Goal: Check status: Check status

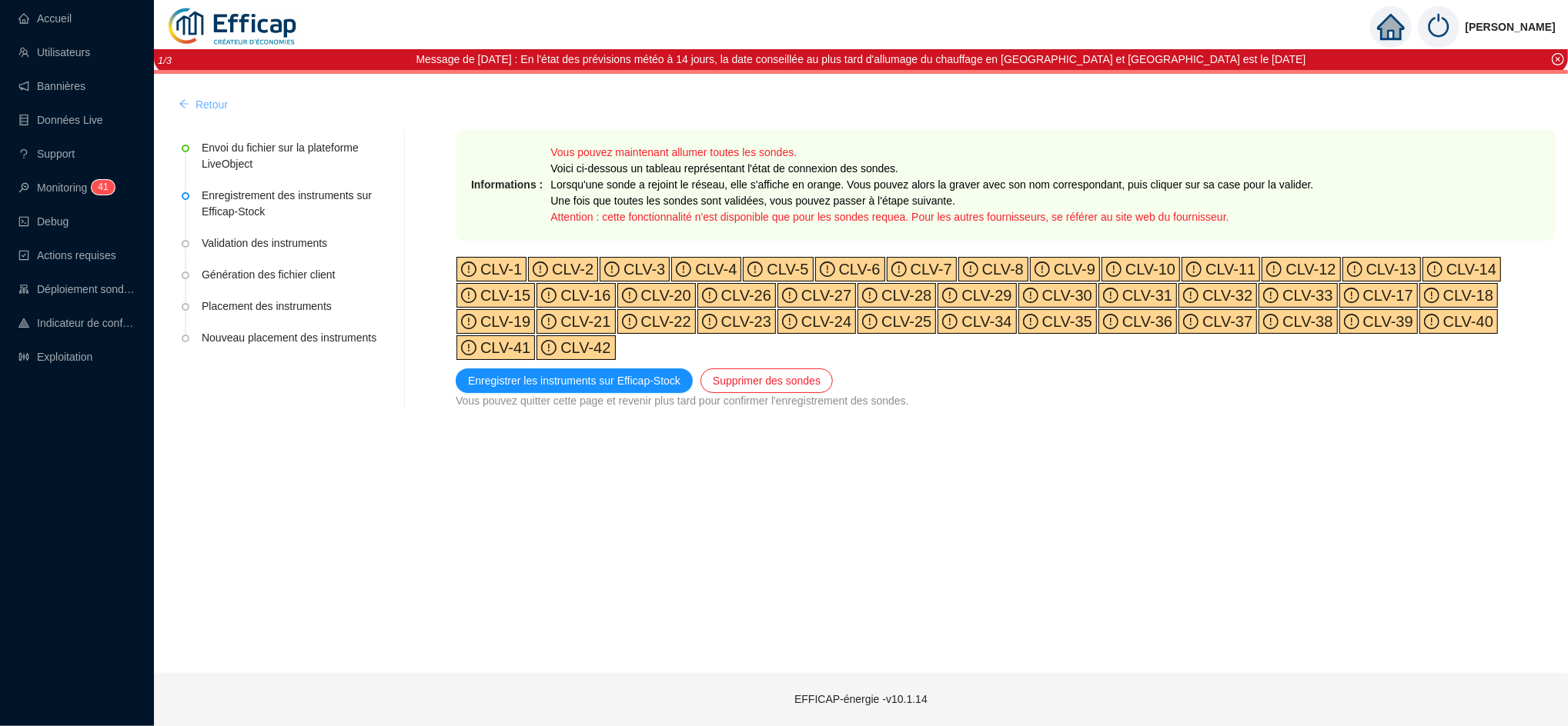
click at [215, 112] on span "Retour" at bounding box center [211, 105] width 32 height 17
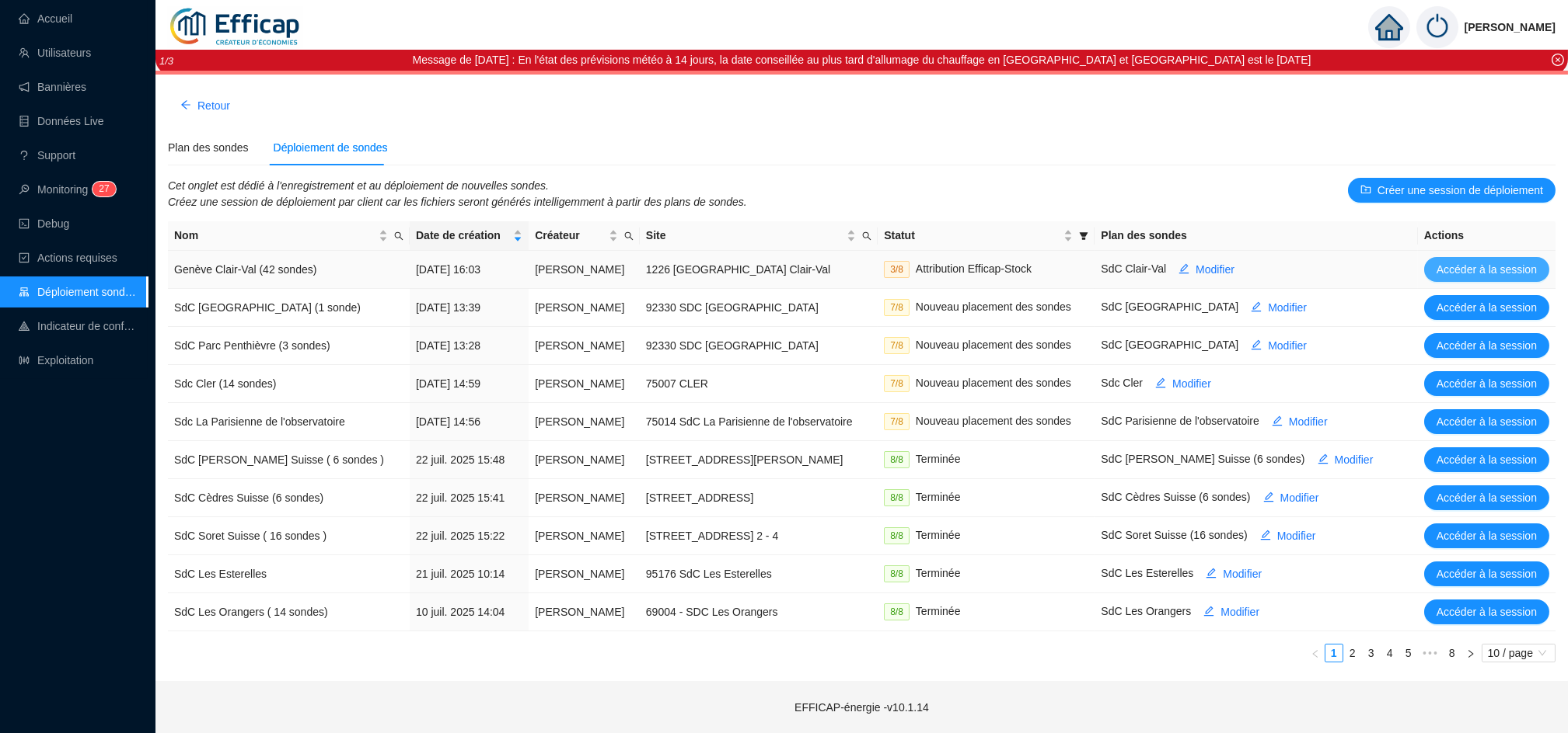
click at [1481, 271] on span "Accéder à la session" at bounding box center [1486, 269] width 100 height 17
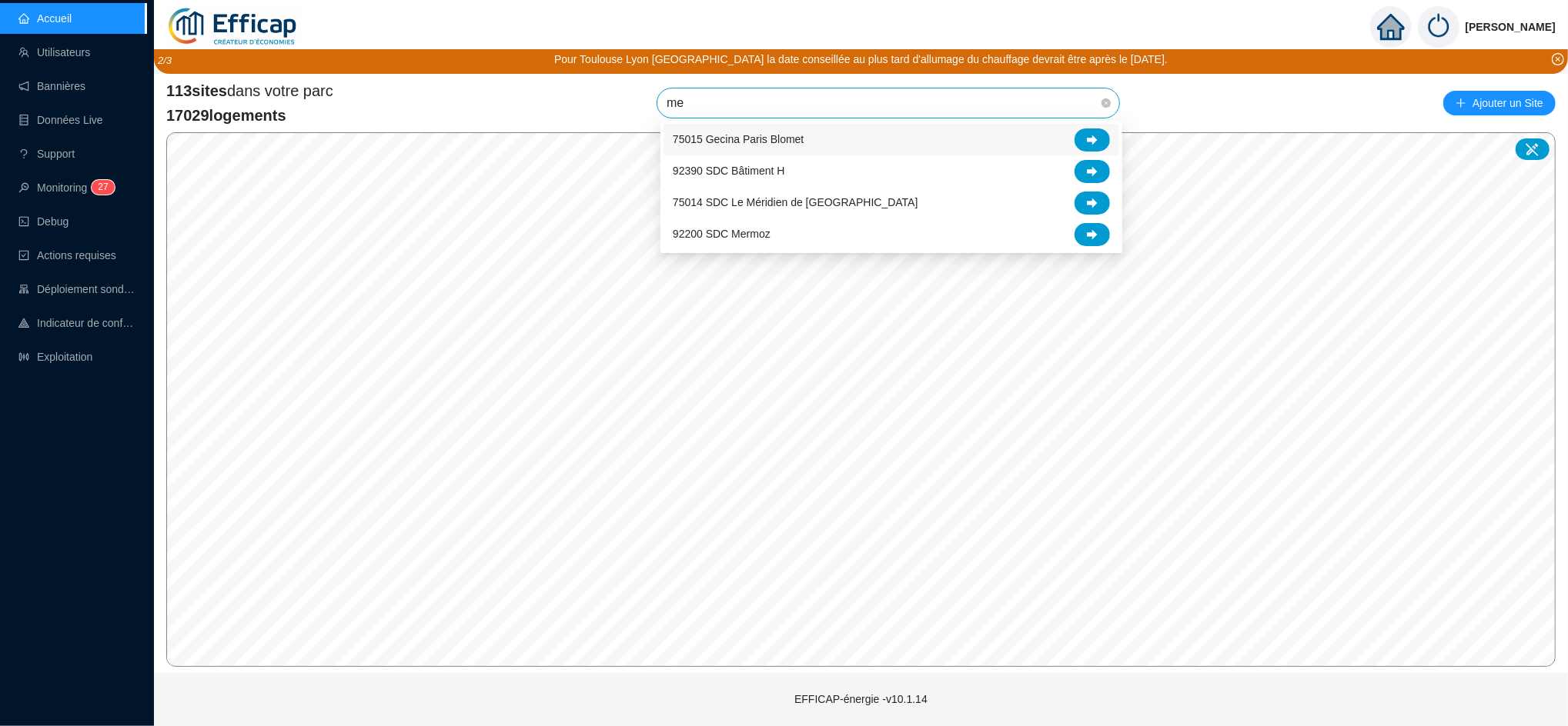
type input "mer"
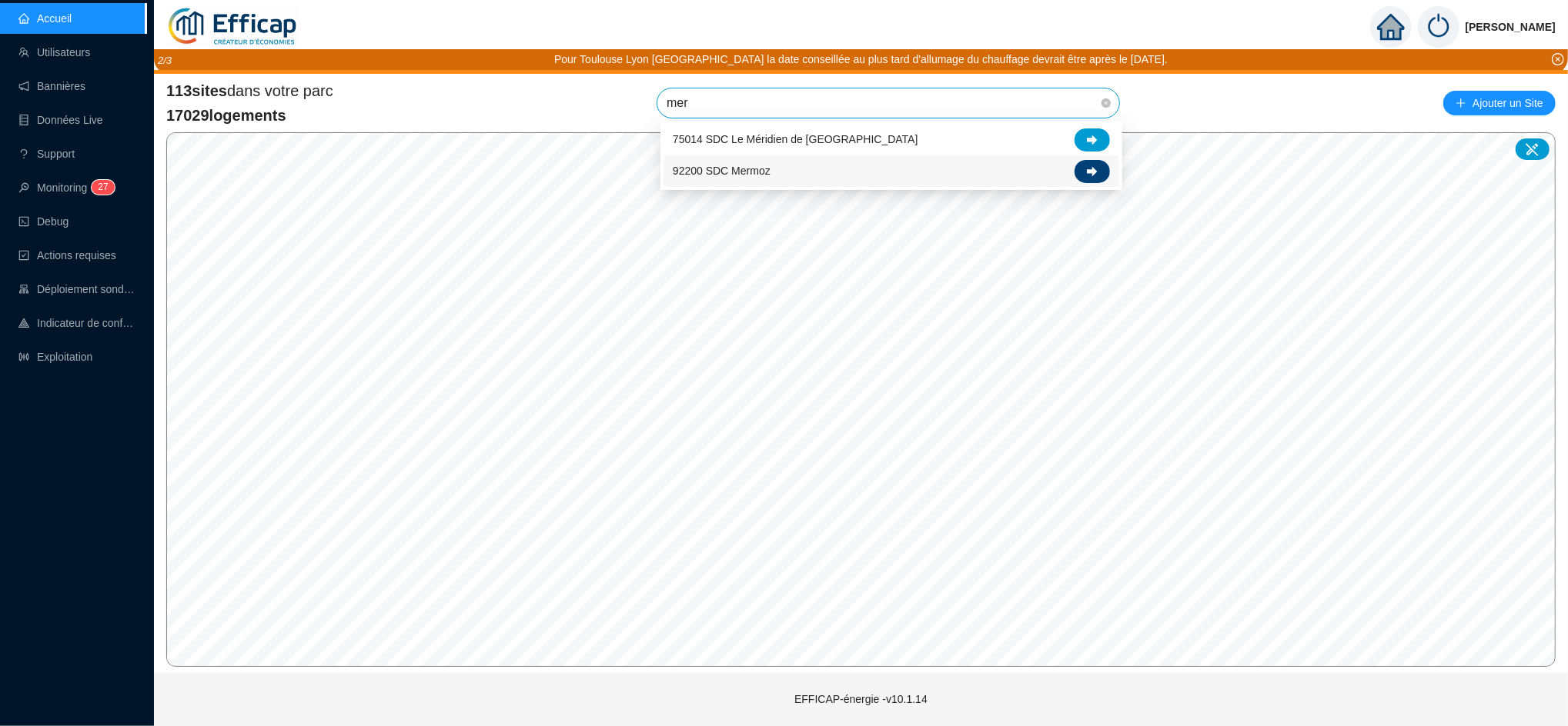
click at [1094, 166] on icon at bounding box center [1092, 171] width 11 height 11
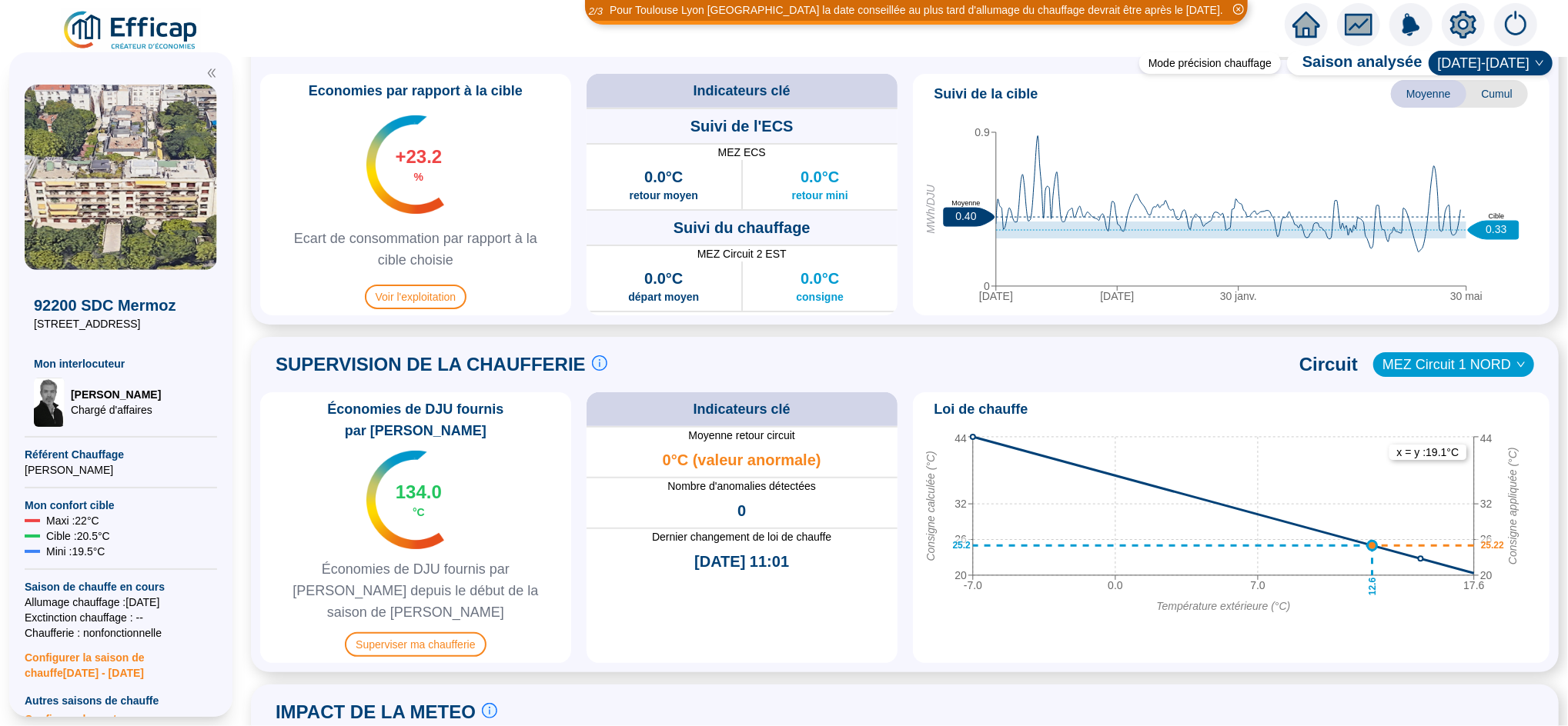
scroll to position [807, 0]
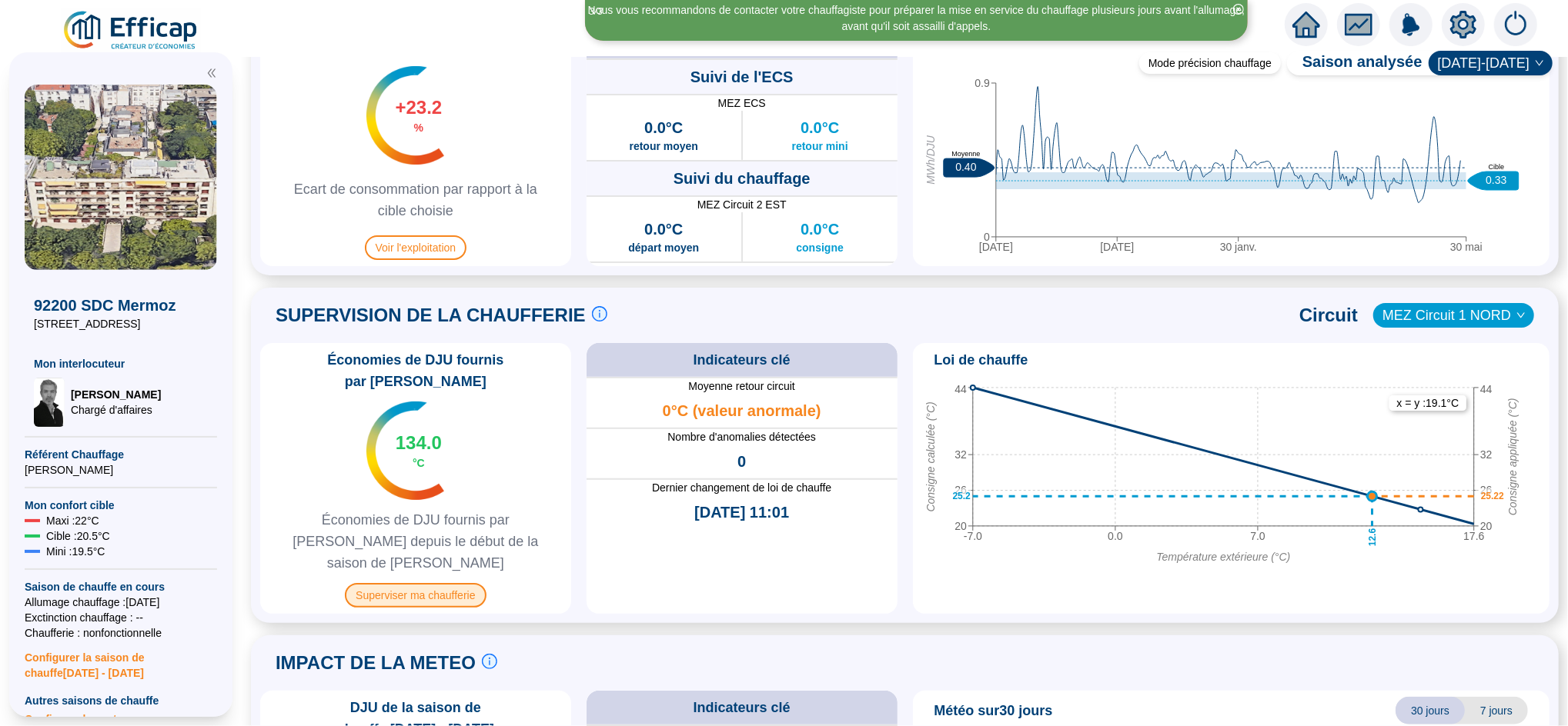
click at [476, 583] on span "Superviser ma chaufferie" at bounding box center [415, 595] width 141 height 24
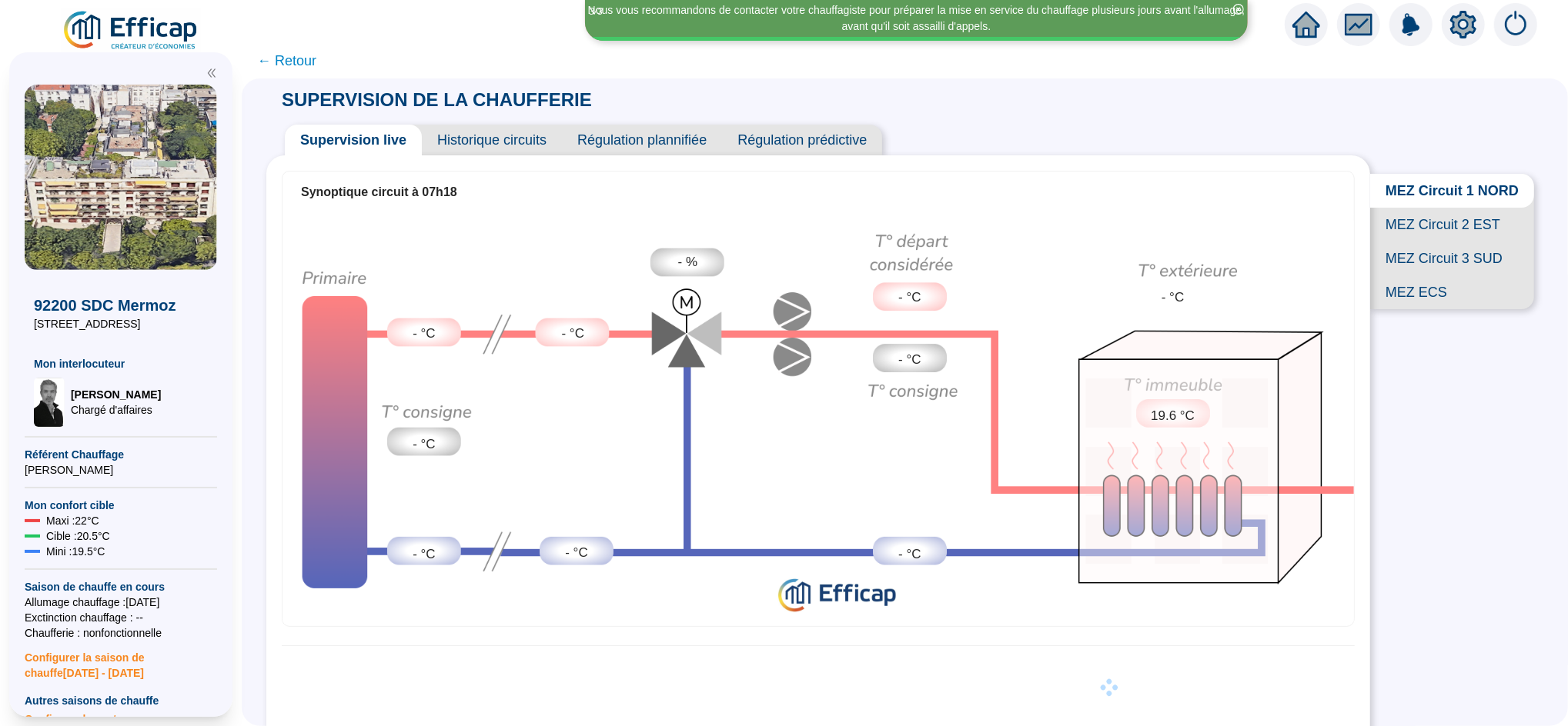
click at [305, 64] on span "← Retour" at bounding box center [286, 60] width 59 height 21
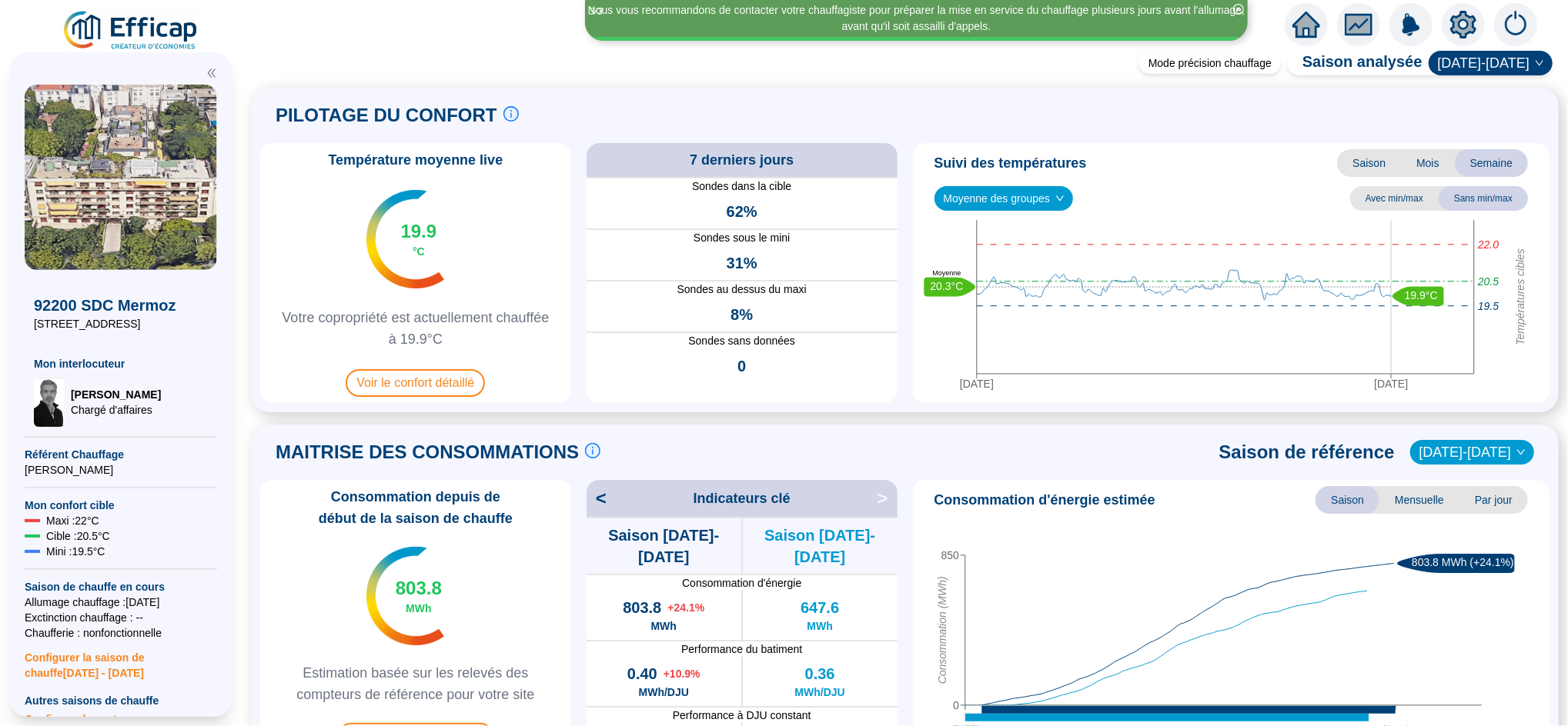
click at [1307, 32] on icon "home" at bounding box center [1306, 24] width 27 height 27
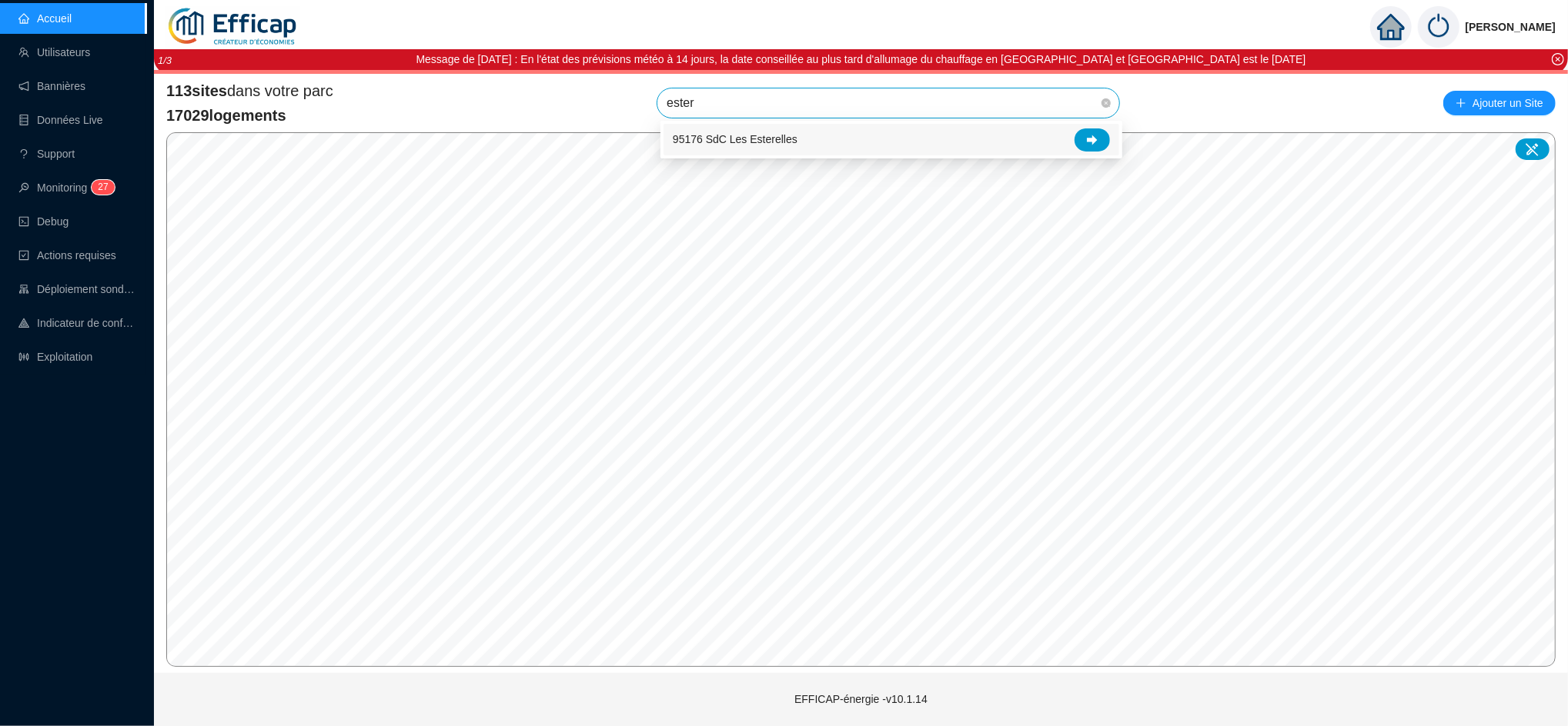
type input "estere"
click at [1094, 141] on icon at bounding box center [1092, 139] width 11 height 10
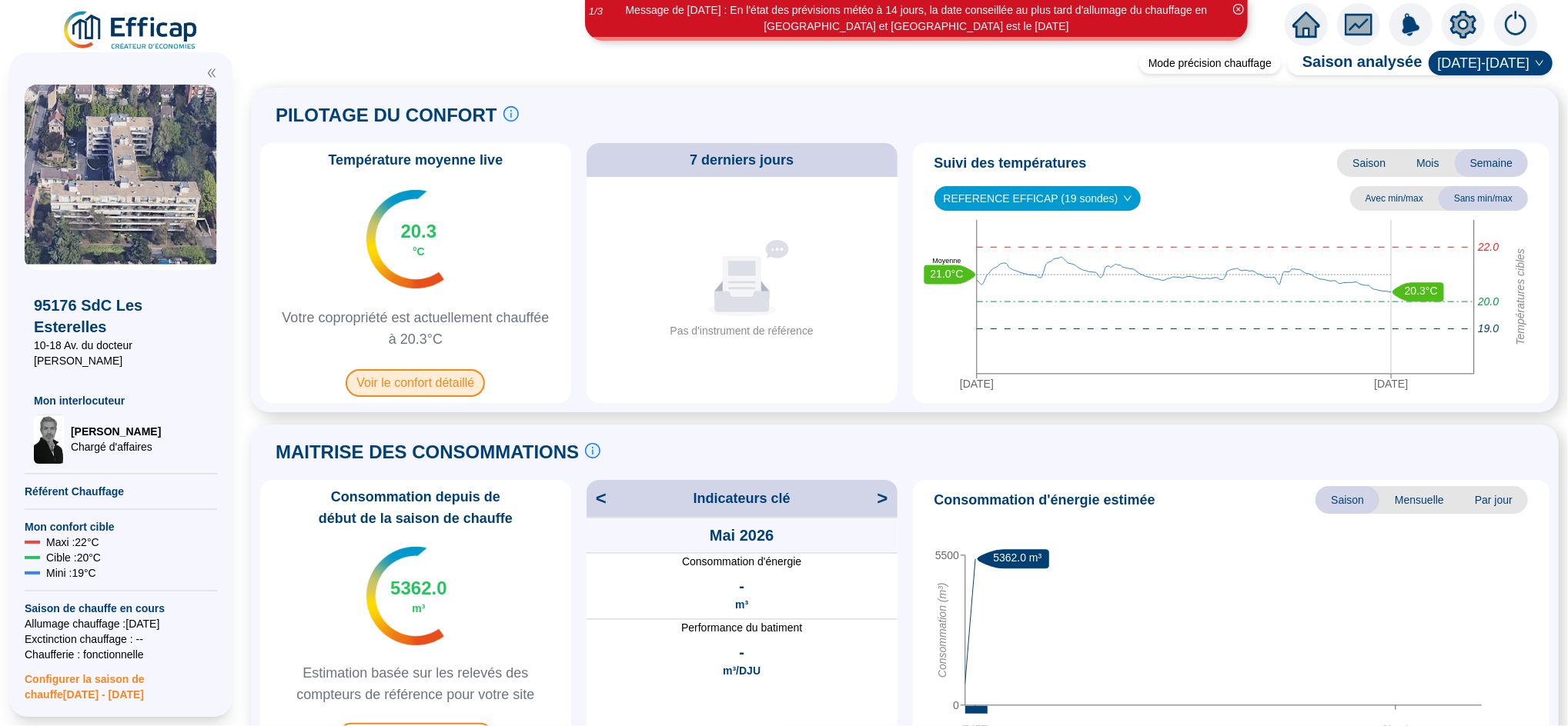
click at [476, 386] on span "Voir le confort détaillé" at bounding box center [415, 383] width 139 height 27
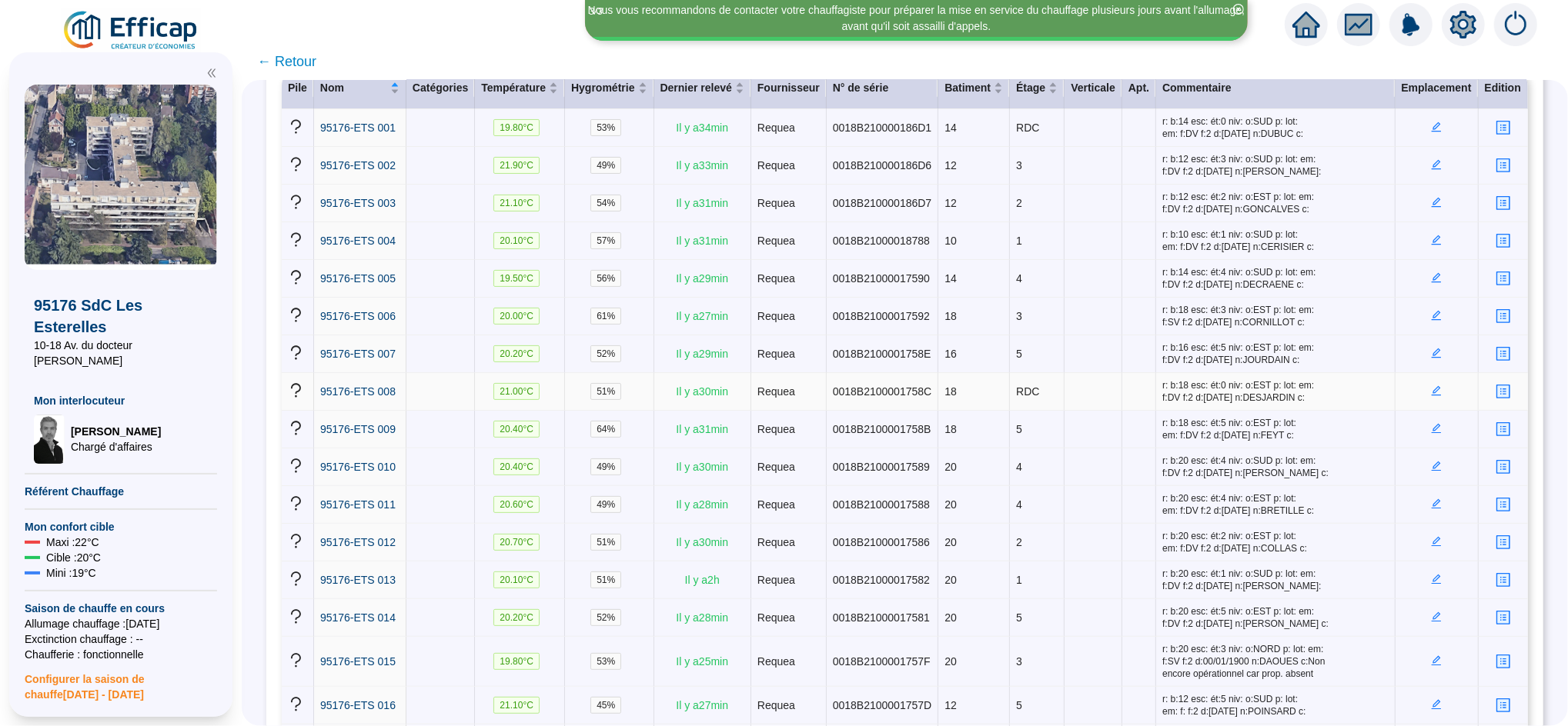
scroll to position [249, 0]
click at [307, 57] on span "← Retour" at bounding box center [286, 61] width 59 height 21
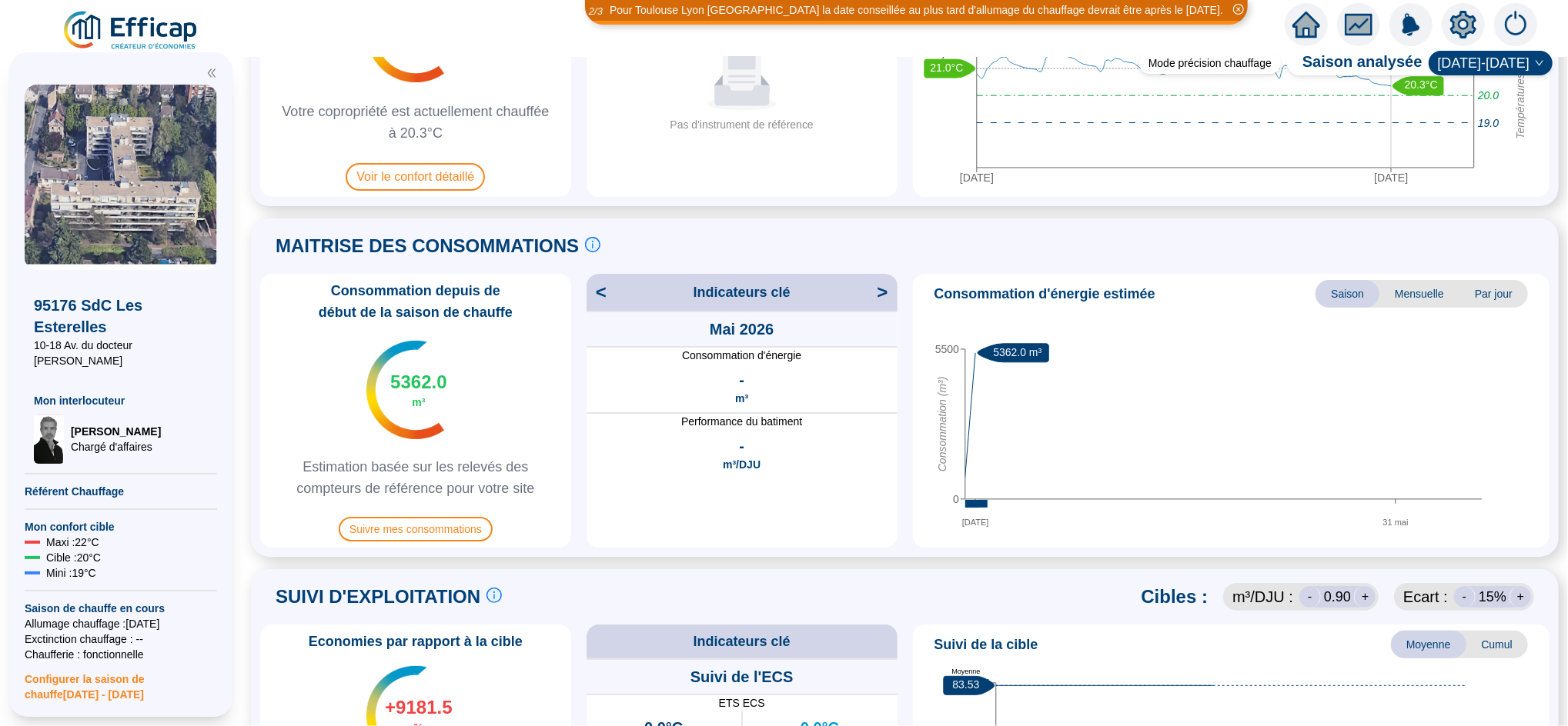
scroll to position [202, 0]
